Goal: Navigation & Orientation: Find specific page/section

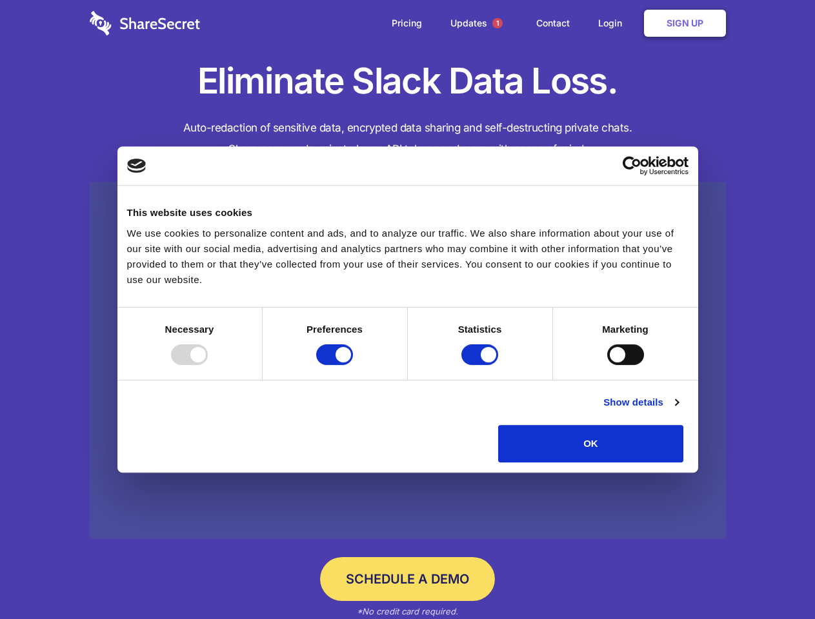
click at [208, 365] on div at bounding box center [189, 354] width 37 height 21
click at [353, 365] on input "Preferences" at bounding box center [334, 354] width 37 height 21
checkbox input "false"
click at [481, 365] on input "Statistics" at bounding box center [479, 354] width 37 height 21
checkbox input "false"
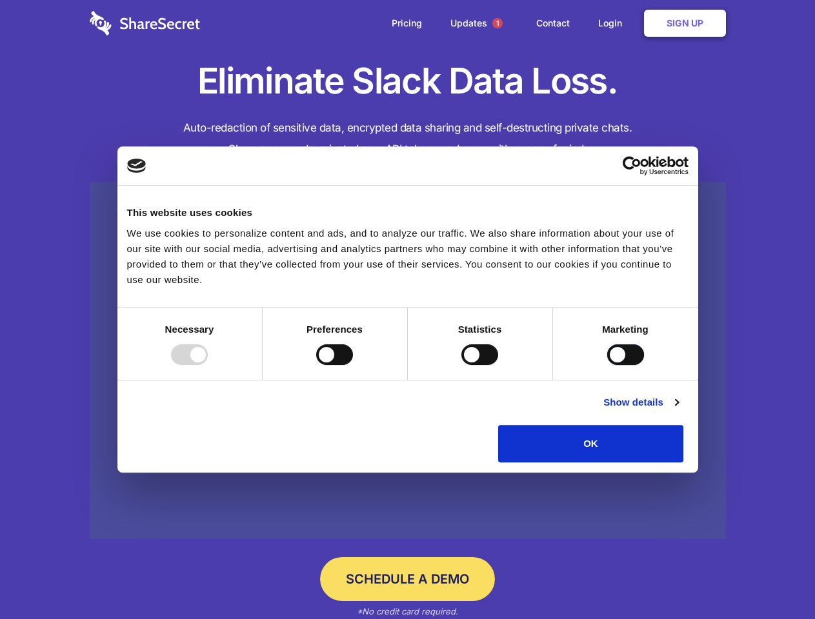
click at [607, 365] on input "Marketing" at bounding box center [625, 354] width 37 height 21
checkbox input "true"
click at [678, 410] on link "Show details" at bounding box center [640, 402] width 75 height 15
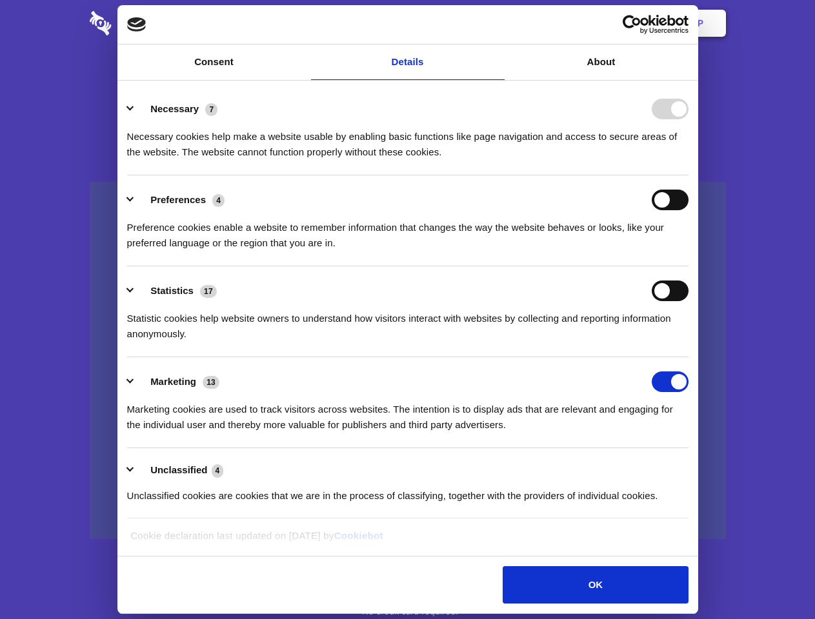
click at [688, 175] on li "Necessary 7 Necessary cookies help make a website usable by enabling basic func…" at bounding box center [407, 130] width 561 height 91
click at [497, 23] on span "1" at bounding box center [497, 23] width 10 height 10
